Goal: Task Accomplishment & Management: Manage account settings

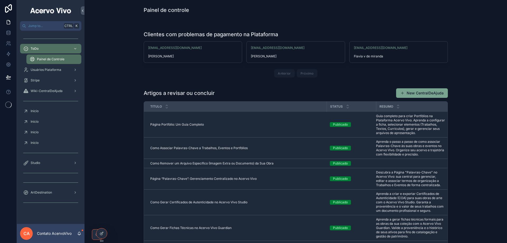
click at [0, 0] on icon at bounding box center [0, 0] width 0 height 0
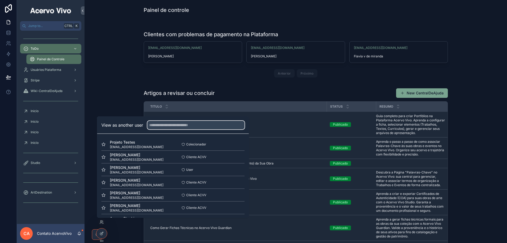
click at [166, 127] on input "text" at bounding box center [195, 125] width 97 height 8
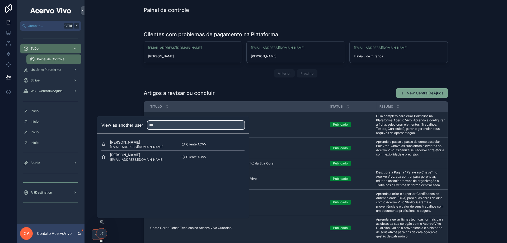
type input "***"
click at [0, 0] on button "Select" at bounding box center [0, 0] width 0 height 0
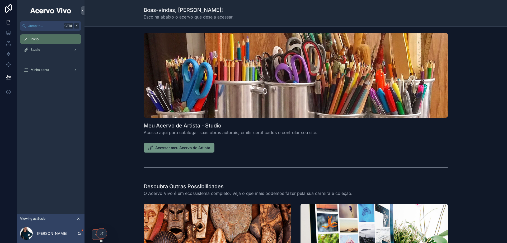
click at [178, 147] on span "Acessar meu Acervo de Artista" at bounding box center [182, 147] width 55 height 5
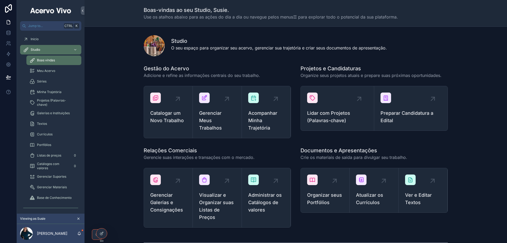
click at [216, 120] on span "Gerenciar Meus Trabalhos" at bounding box center [217, 120] width 36 height 22
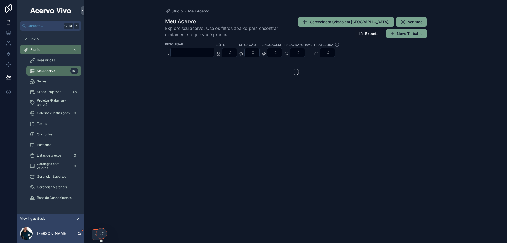
click at [188, 49] on input "scrollable content" at bounding box center [192, 52] width 43 height 7
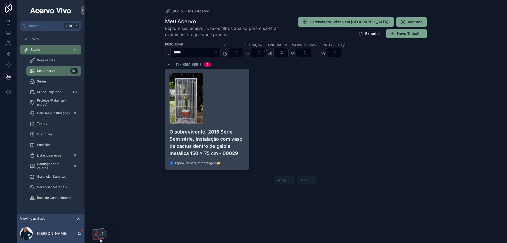
type input "*****"
click at [220, 93] on div "scrollable content" at bounding box center [206, 98] width 75 height 51
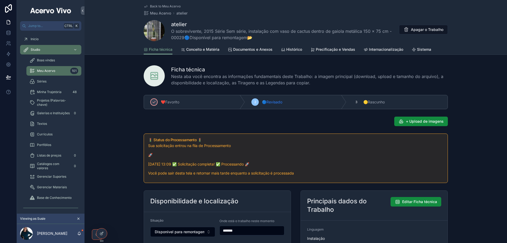
click at [425, 48] on span "Sistema" at bounding box center [424, 49] width 14 height 5
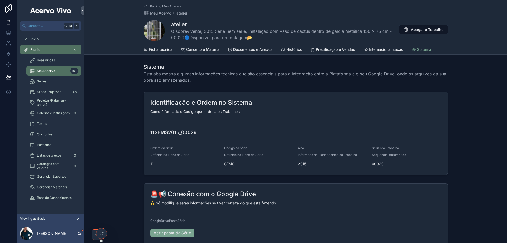
click at [172, 233] on link "Abrir pasta da Série" at bounding box center [172, 232] width 44 height 8
click at [167, 49] on span "Ficha técnica" at bounding box center [160, 49] width 23 height 5
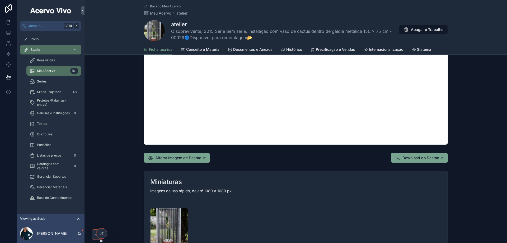
scroll to position [554, 0]
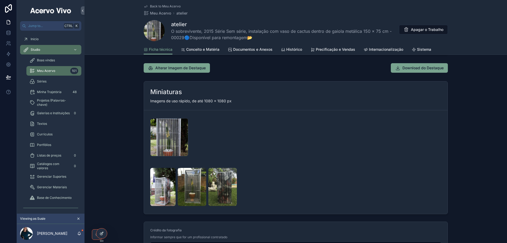
click at [104, 233] on div at bounding box center [101, 233] width 11 height 10
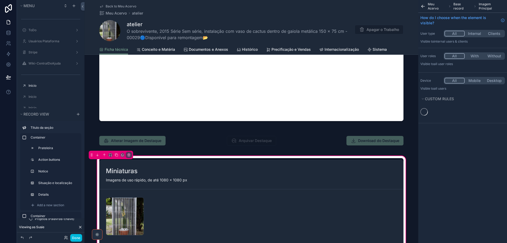
scroll to position [634, 0]
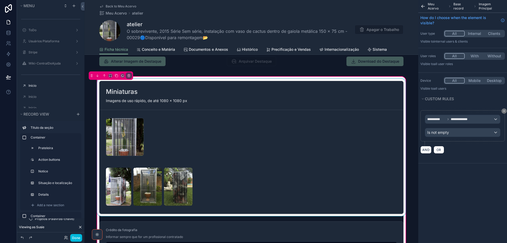
click at [345, 121] on div "scrollable content" at bounding box center [251, 147] width 310 height 137
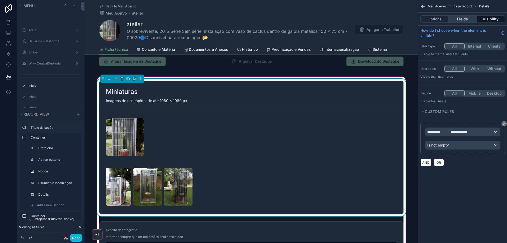
click at [464, 18] on button "Fields" at bounding box center [463, 18] width 28 height 7
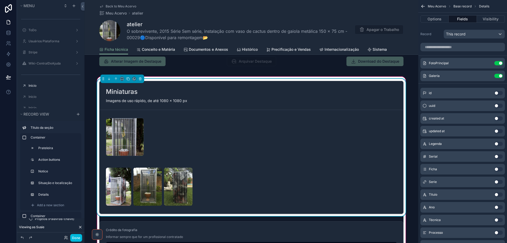
click at [0, 0] on icon "scrollable content" at bounding box center [0, 0] width 0 height 0
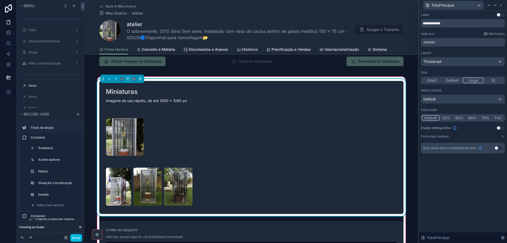
click at [433, 117] on button "Default" at bounding box center [431, 118] width 18 height 6
click at [495, 4] on icon at bounding box center [495, 5] width 4 height 4
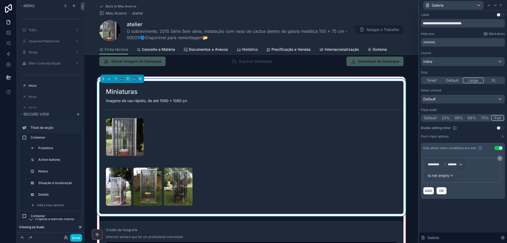
click at [485, 118] on button "75%" at bounding box center [484, 118] width 13 height 6
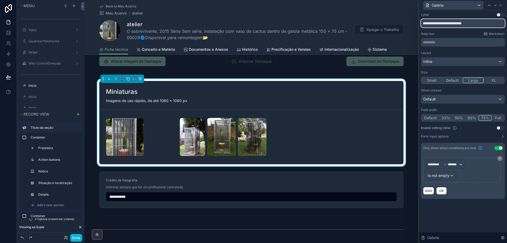
drag, startPoint x: 486, startPoint y: 22, endPoint x: 422, endPoint y: 24, distance: 64.2
click at [422, 24] on input "**********" at bounding box center [463, 23] width 84 height 8
type input "*"
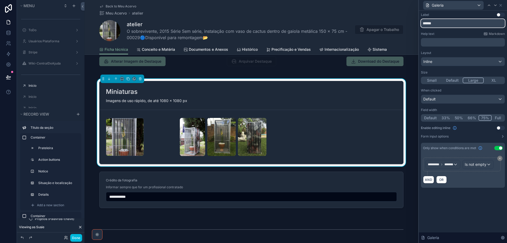
type input "*******"
click at [489, 6] on icon at bounding box center [489, 5] width 4 height 4
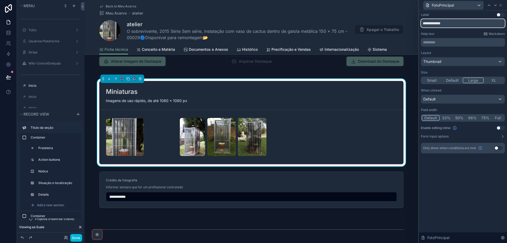
click at [431, 23] on input "**********" at bounding box center [463, 23] width 84 height 8
drag, startPoint x: 452, startPoint y: 24, endPoint x: 409, endPoint y: 28, distance: 43.0
click at [409, 28] on div "**********" at bounding box center [253, 121] width 507 height 243
type input "********"
click at [496, 4] on icon at bounding box center [495, 5] width 4 height 4
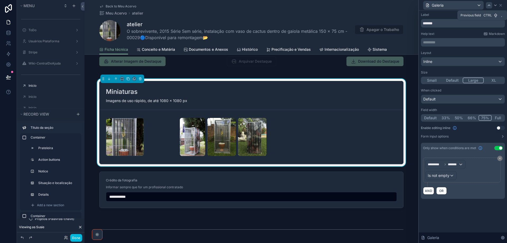
click at [488, 4] on icon at bounding box center [489, 5] width 4 height 4
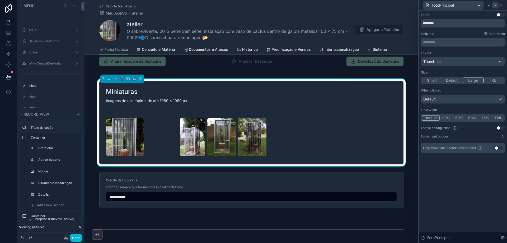
click at [502, 13] on button "Use setting" at bounding box center [500, 15] width 8 height 4
click at [496, 6] on icon at bounding box center [495, 5] width 4 height 4
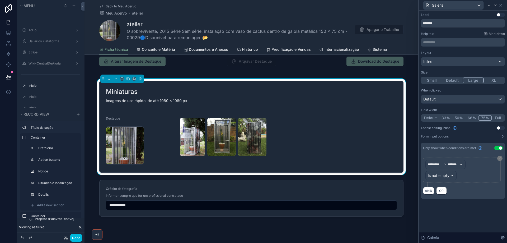
click at [503, 14] on button "Use setting" at bounding box center [500, 15] width 8 height 4
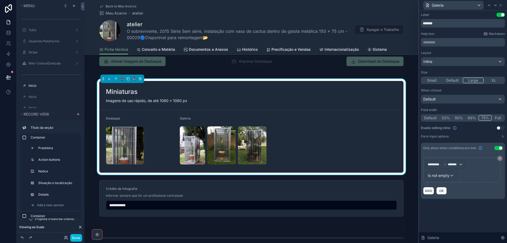
drag, startPoint x: 111, startPoint y: 48, endPoint x: 56, endPoint y: 240, distance: 200.2
click at [112, 48] on span "Ficha técnica" at bounding box center [116, 49] width 23 height 5
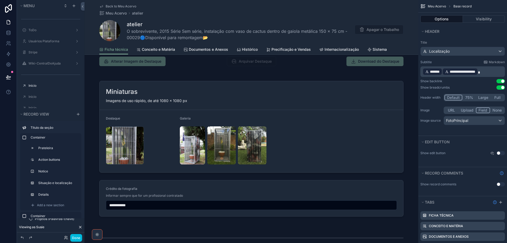
scroll to position [0, 0]
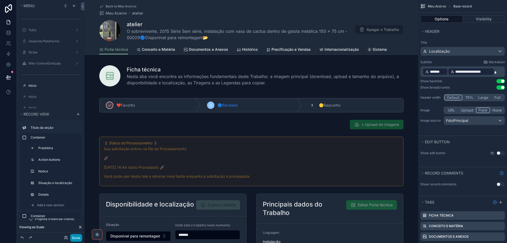
click at [76, 238] on button "Done" at bounding box center [76, 238] width 12 height 8
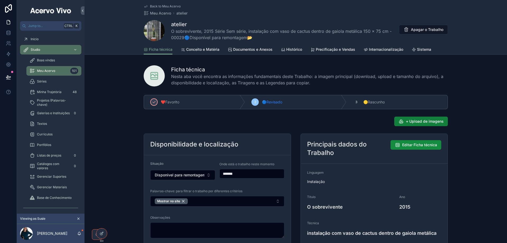
click at [414, 121] on span "+ Upload de imagens" at bounding box center [425, 121] width 38 height 5
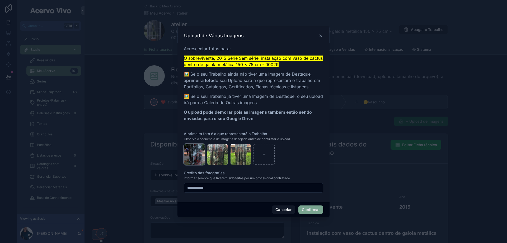
click at [0, 0] on icon "button" at bounding box center [0, 0] width 0 height 0
click at [206, 138] on icon "button" at bounding box center [206, 138] width 0 height 1
click at [0, 0] on icon "button" at bounding box center [0, 0] width 0 height 0
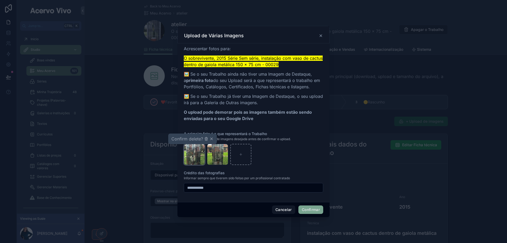
click at [205, 139] on icon "button" at bounding box center [206, 138] width 4 height 4
click at [0, 0] on icon "button" at bounding box center [0, 0] width 0 height 0
drag, startPoint x: 206, startPoint y: 138, endPoint x: 216, endPoint y: 151, distance: 16.5
click at [206, 138] on icon "button" at bounding box center [206, 138] width 4 height 4
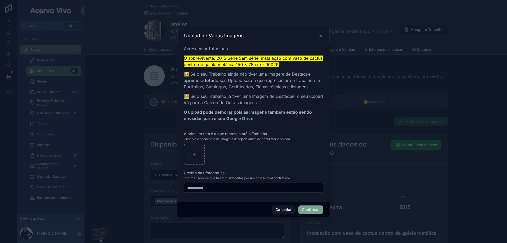
click at [308, 211] on button "Confirmar" at bounding box center [310, 209] width 25 height 8
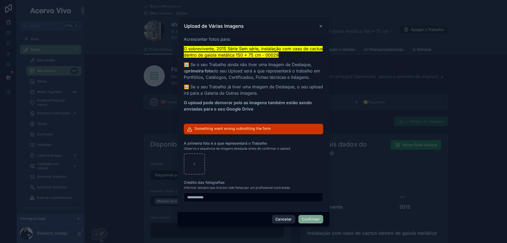
click at [289, 218] on button "Cancelar" at bounding box center [283, 219] width 23 height 8
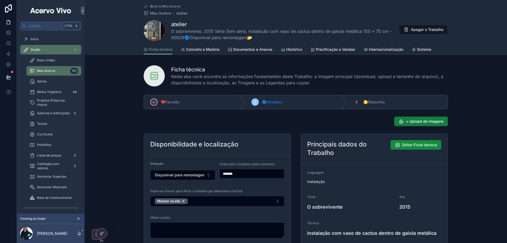
click at [427, 121] on span "+ Upload de imagens" at bounding box center [425, 121] width 38 height 5
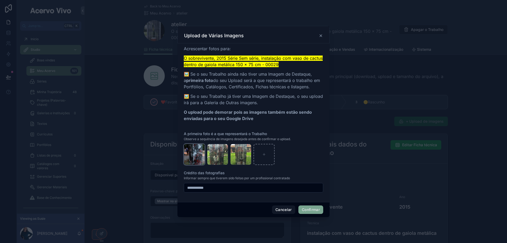
click at [0, 0] on icon "button" at bounding box center [0, 0] width 0 height 0
click at [206, 140] on icon "button" at bounding box center [206, 138] width 4 height 4
click at [0, 0] on icon "button" at bounding box center [0, 0] width 0 height 0
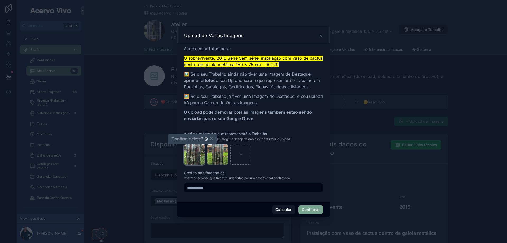
click at [207, 139] on icon "button" at bounding box center [206, 138] width 4 height 4
click at [0, 0] on icon "button" at bounding box center [0, 0] width 0 height 0
click at [204, 139] on icon "button" at bounding box center [206, 138] width 4 height 4
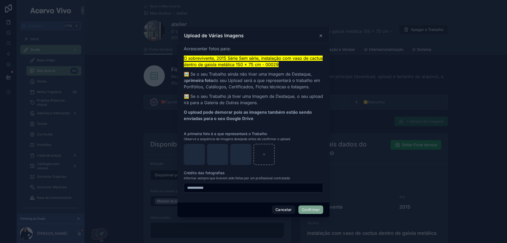
click at [312, 210] on button "Confirmar" at bounding box center [310, 209] width 25 height 8
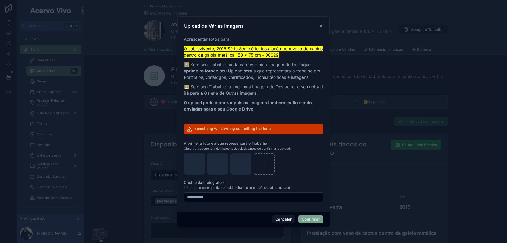
click at [311, 219] on button "Confirmar" at bounding box center [310, 219] width 25 height 8
click at [311, 220] on button "Confirmar" at bounding box center [310, 219] width 25 height 8
click at [316, 217] on button "Confirmar" at bounding box center [310, 219] width 25 height 8
click at [0, 0] on icon "button" at bounding box center [0, 0] width 0 height 0
drag, startPoint x: 253, startPoint y: 148, endPoint x: 234, endPoint y: 152, distance: 19.1
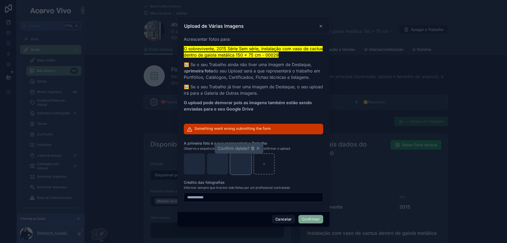
click at [253, 148] on icon "button" at bounding box center [253, 148] width 4 height 4
click at [0, 0] on icon "button" at bounding box center [0, 0] width 0 height 0
click at [230, 148] on icon "button" at bounding box center [230, 148] width 0 height 1
click at [0, 0] on icon "button" at bounding box center [0, 0] width 0 height 0
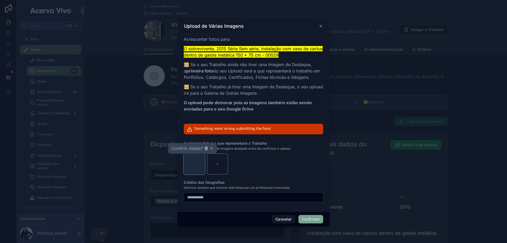
click at [206, 149] on icon "button" at bounding box center [206, 148] width 0 height 1
click at [278, 218] on button "Cancelar" at bounding box center [283, 219] width 23 height 8
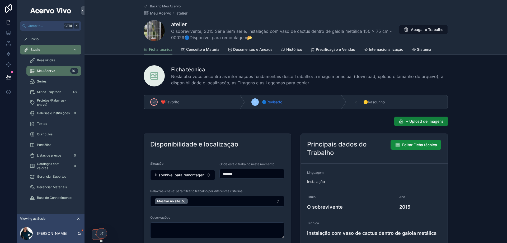
click at [419, 123] on span "+ Upload de imagens" at bounding box center [425, 121] width 38 height 5
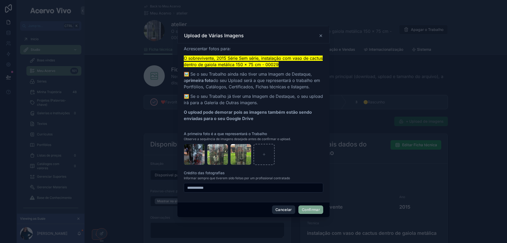
click at [283, 209] on button "Cancelar" at bounding box center [283, 209] width 23 height 8
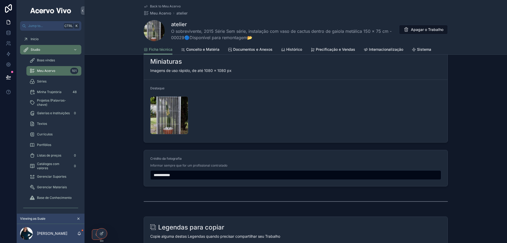
scroll to position [528, 0]
